Goal: Transaction & Acquisition: Purchase product/service

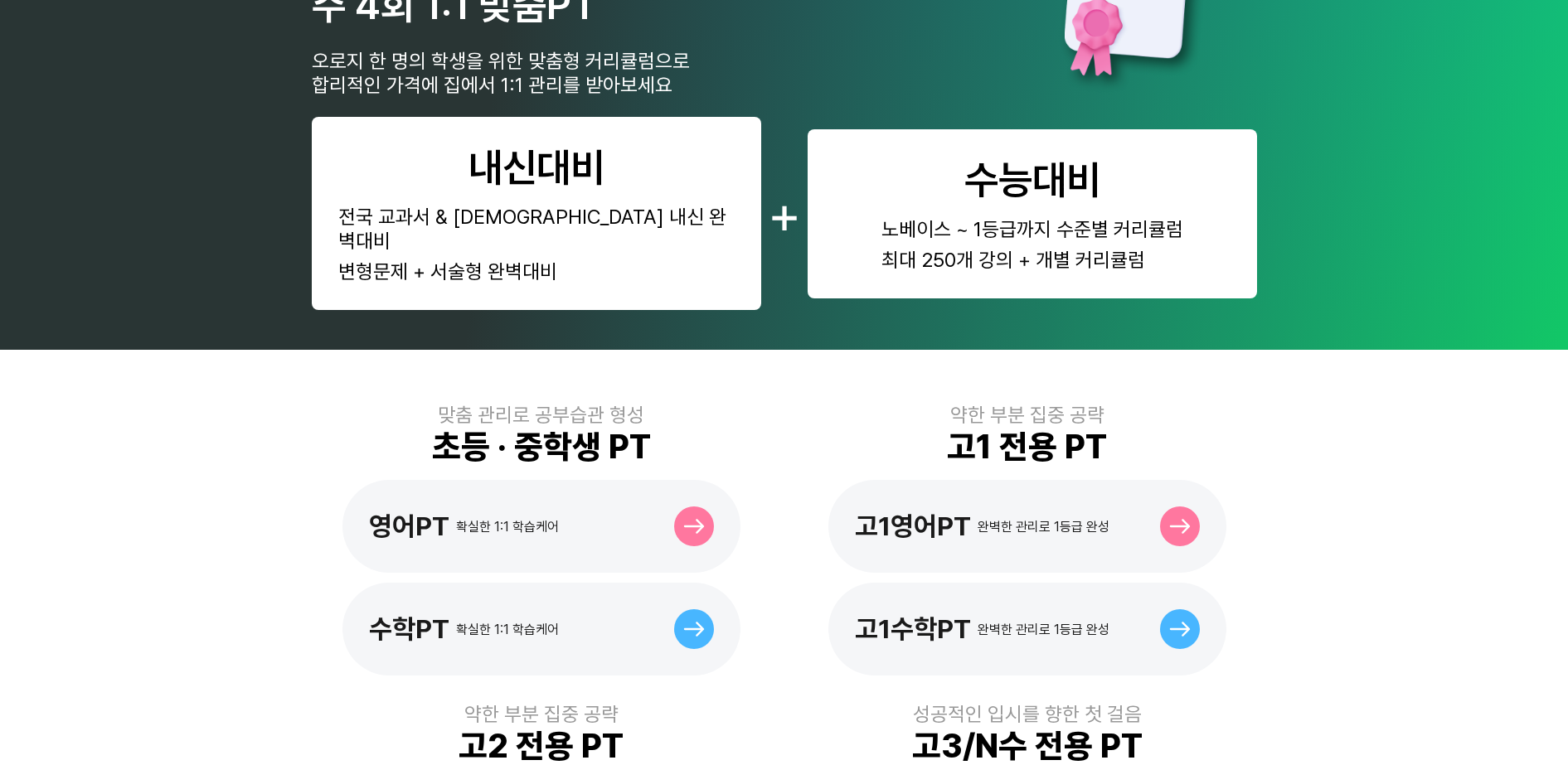
scroll to position [207, 0]
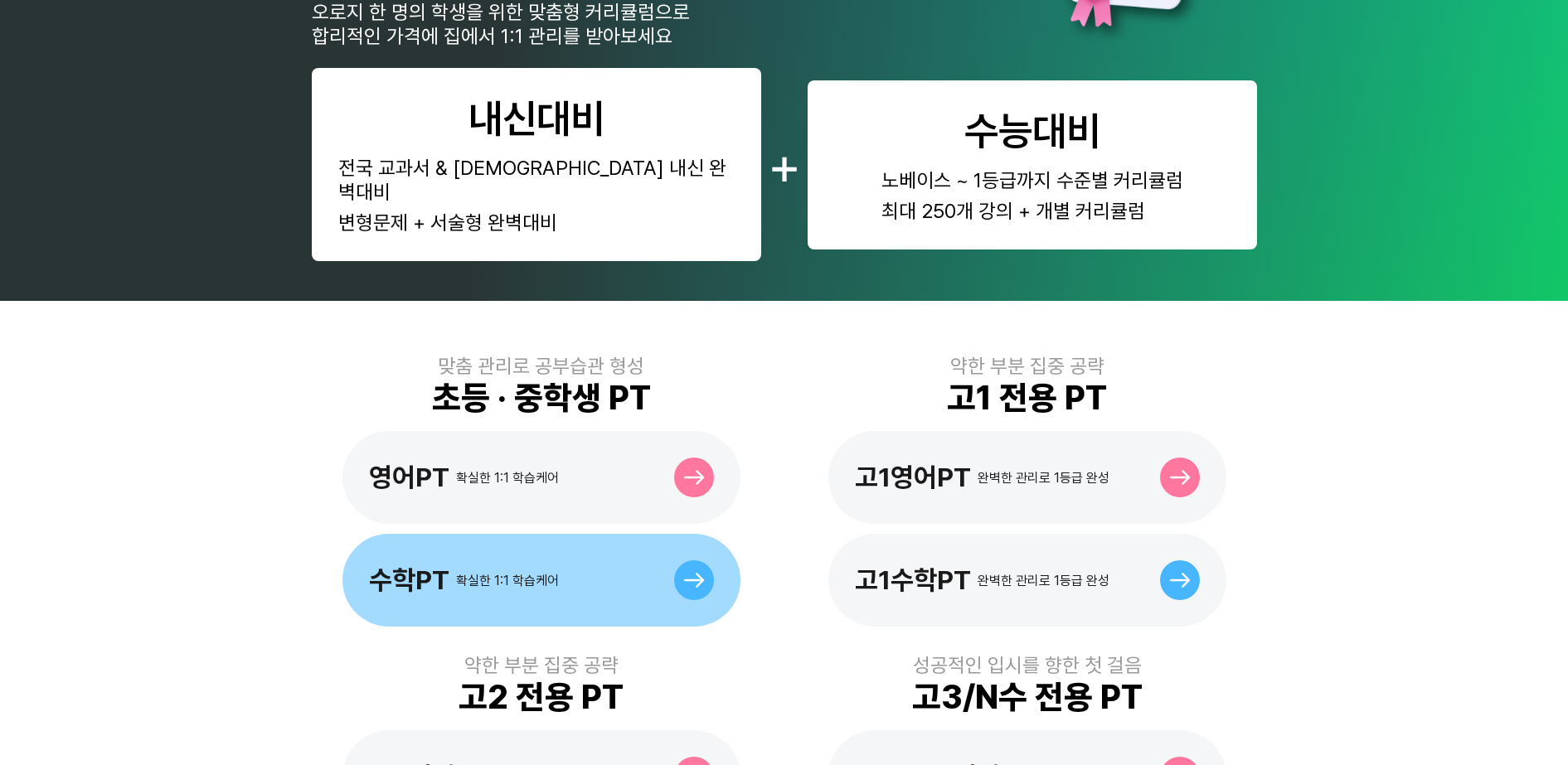
click at [672, 566] on div "수학PT 확실한 1:1 학습케어" at bounding box center [541, 580] width 398 height 93
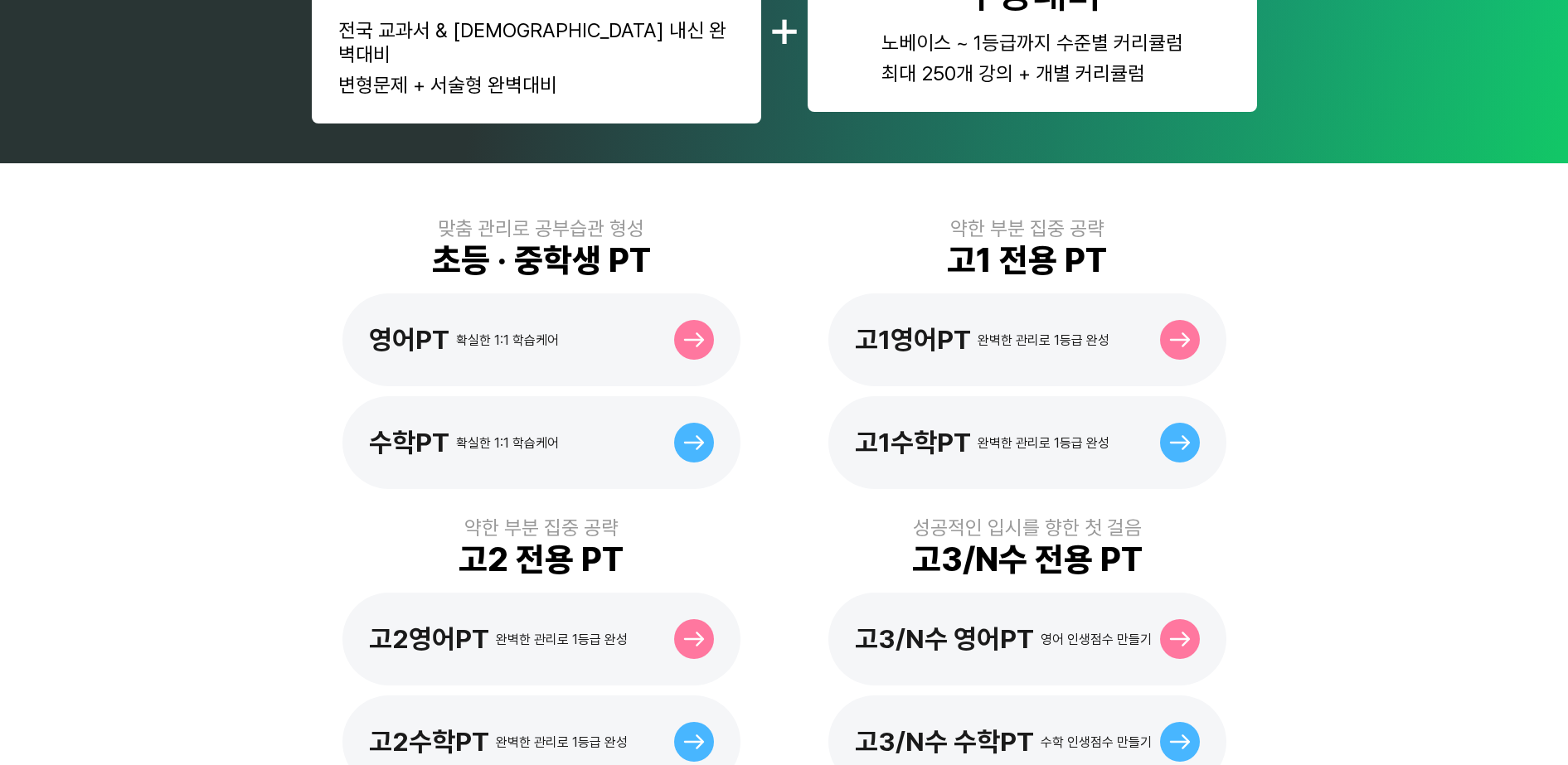
scroll to position [725, 0]
